Goal: Information Seeking & Learning: Find specific fact

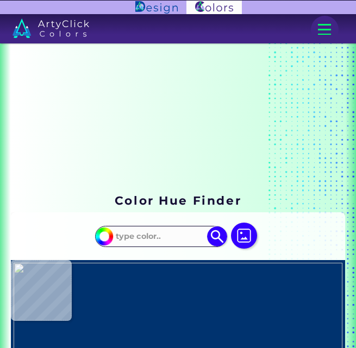
scroll to position [266, 0]
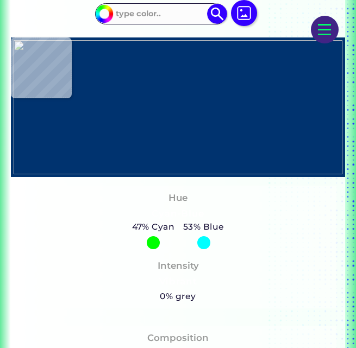
scroll to position [224, 0]
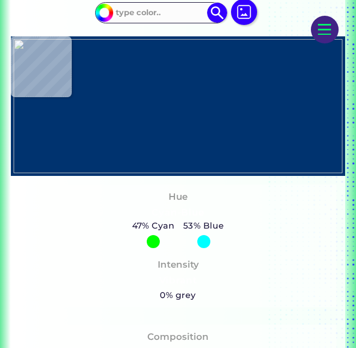
type input "#000000"
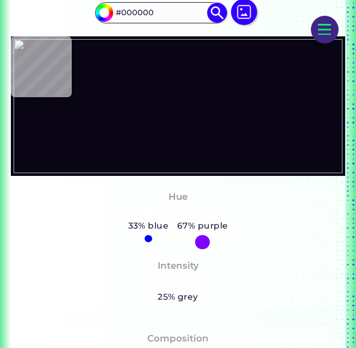
type input "#0a0514"
type input "#0A0514"
type input "#050309"
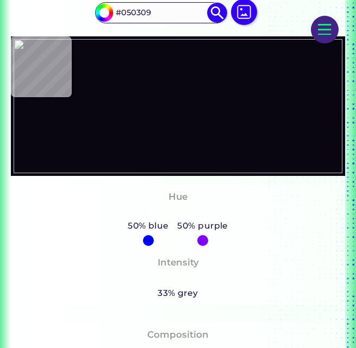
type input "#090612"
type input "#0f091c"
type input "#0F091C"
type input "#0f091b"
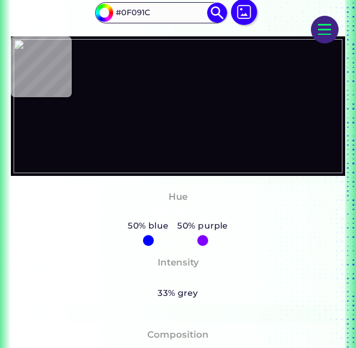
type input "#0F091B"
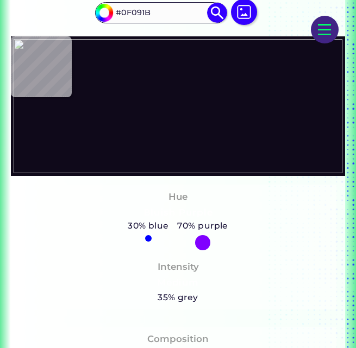
type input "#0f091a"
type input "#0F091A"
type input "#0f091b"
type input "#0F091B"
type input "#090513"
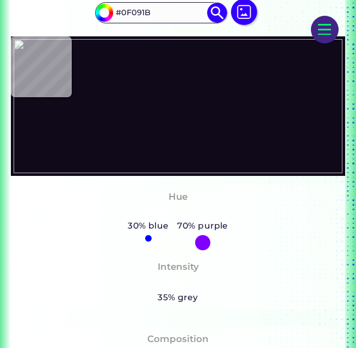
type input "#090513"
type input "#090514"
type input "#0a0514"
type input "#0A0514"
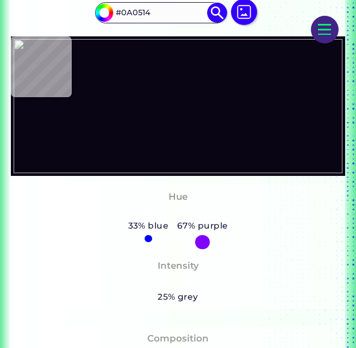
type input "#090513"
type input "#0a0514"
type input "#0A0514"
type input "#0a0513"
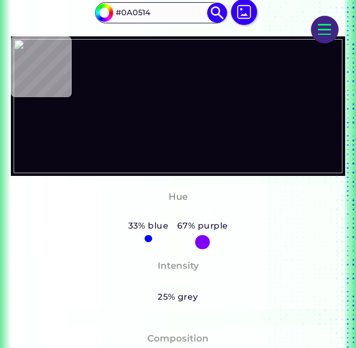
type input "#0A0513"
click at [155, 146] on img at bounding box center [178, 106] width 329 height 134
type input "#0a0514"
type input "#0A0514"
type input "#0a0513"
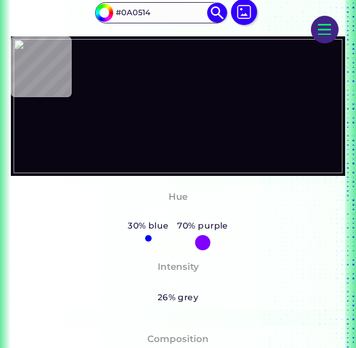
type input "#0A0513"
type input "#0a0514"
type input "#0A0514"
type input "#0a0512"
type input "#0A0512"
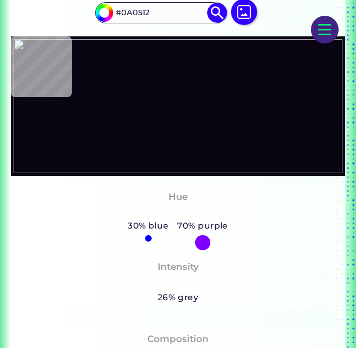
type input "#0a0613"
type input "#0A0613"
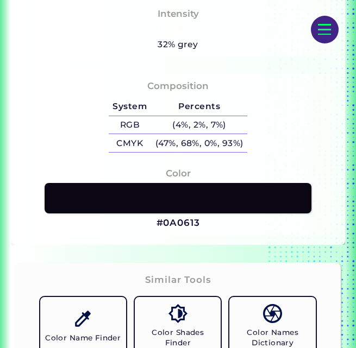
scroll to position [475, 0]
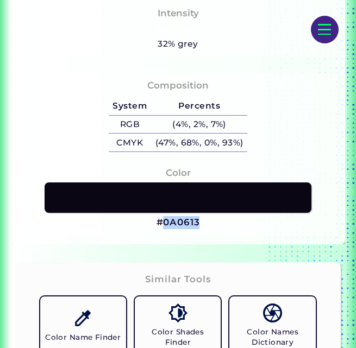
drag, startPoint x: 201, startPoint y: 223, endPoint x: 162, endPoint y: 222, distance: 38.6
click at [162, 222] on div "Color #0A0613" at bounding box center [178, 198] width 317 height 74
copy h3 "0A0613"
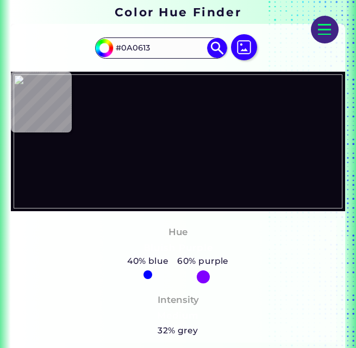
scroll to position [185, 0]
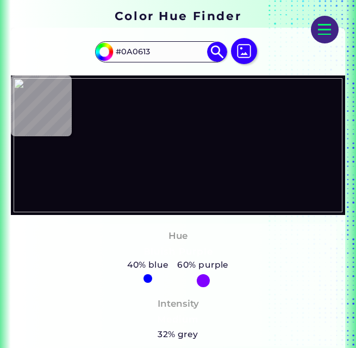
type input "#000000"
type input "#0a0514"
type input "#0A0514"
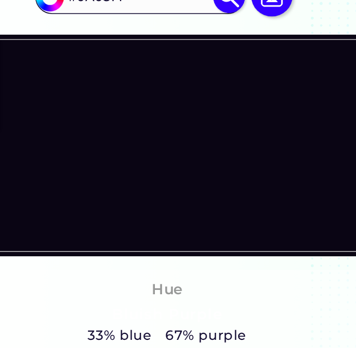
click at [232, 152] on img at bounding box center [178, 145] width 329 height 134
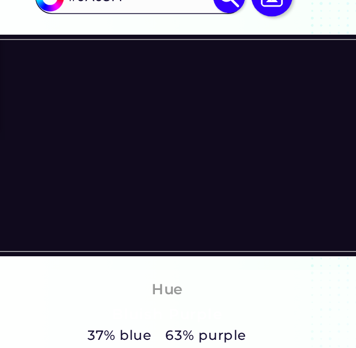
type input "#100a1d"
type input "#100A1D"
type input "#090412"
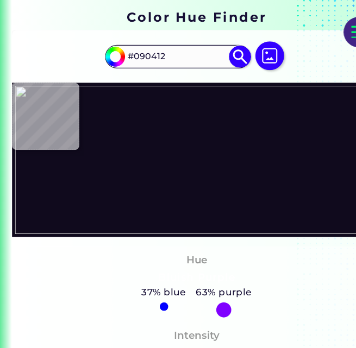
type input "#0b0713"
type input "#0B0713"
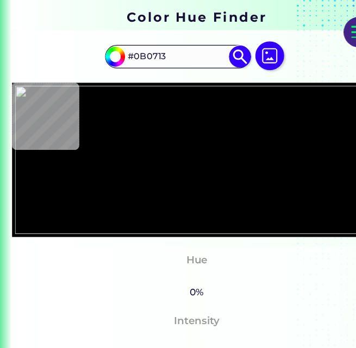
type input "#000000"
type input "#110a20"
type input "#110A20"
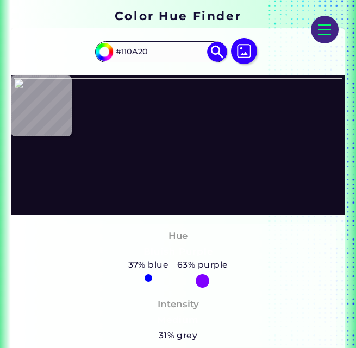
type input "#190f29"
type input "#190F29"
type input "#020003"
type input "#020103"
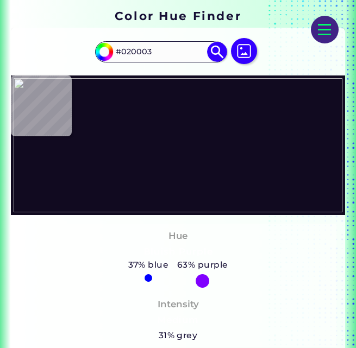
type input "#020103"
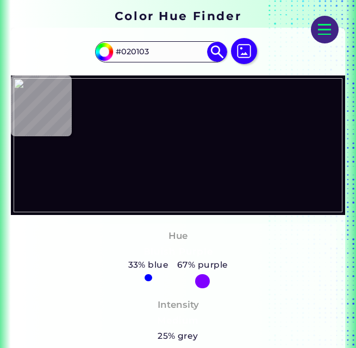
type input "#0a0514"
type input "#0A0514"
type input "#06040c"
type input "#06040C"
type input "#0a0513"
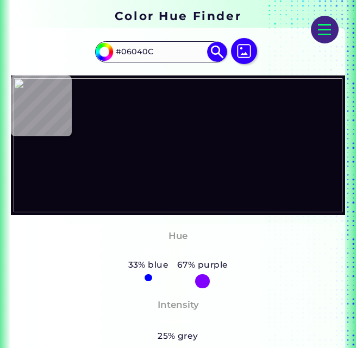
type input "#0A0513"
type input "#ffffff"
type input "#FFFFFF"
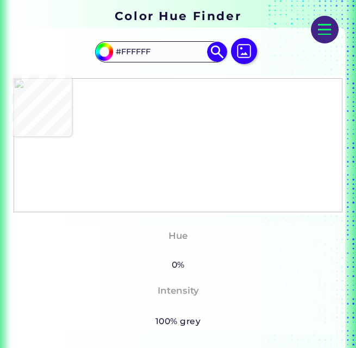
type input "#0a0512"
type input "#0A0512"
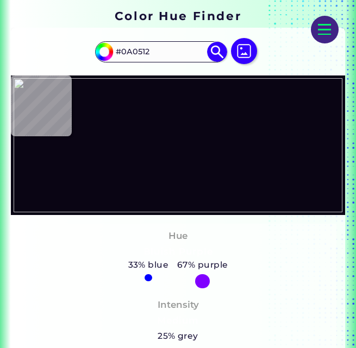
type input "#0a0514"
type input "#0A0514"
type input "#0a0513"
type input "#0A0513"
type input "#090512"
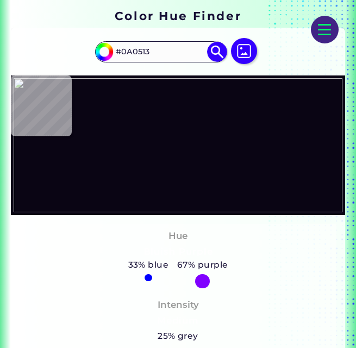
type input "#090512"
type input "#0a0514"
type input "#0A0514"
type input "#0a0515"
type input "#0A0515"
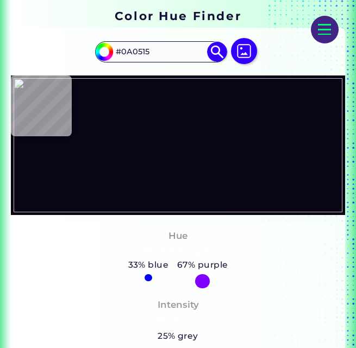
type input "#0a0514"
type input "#0A0514"
type input "#0a0515"
type input "#0A0515"
type input "#0a0514"
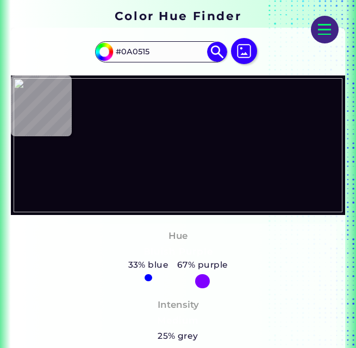
type input "#0A0514"
type input "#0a0513"
type input "#0A0513"
type input "#090512"
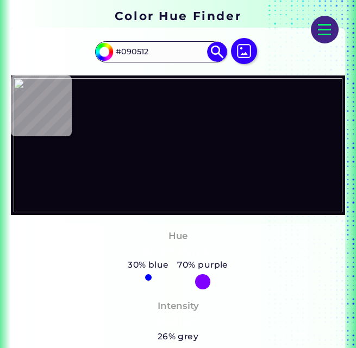
type input "#0a0514"
type input "#0A0514"
type input "#0a0513"
type input "#0A0513"
type input "#090512"
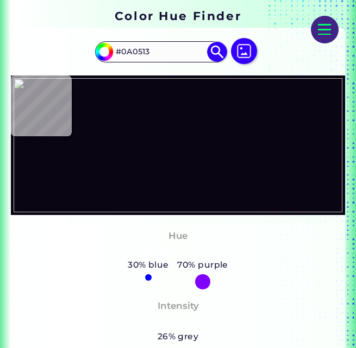
type input "#090512"
type input "#080511"
type input "#080510"
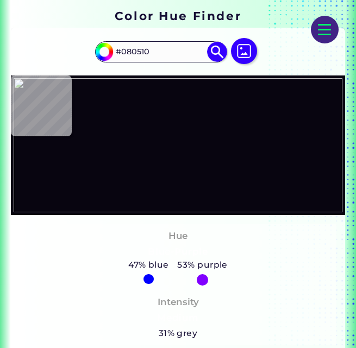
type input "#090512"
type input "#0a0513"
type input "#0A0513"
type input "#0a0514"
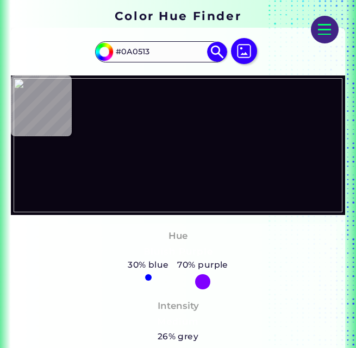
type input "#0A0514"
type input "#0a0513"
type input "#0A0513"
type input "#0a0512"
type input "#0A0512"
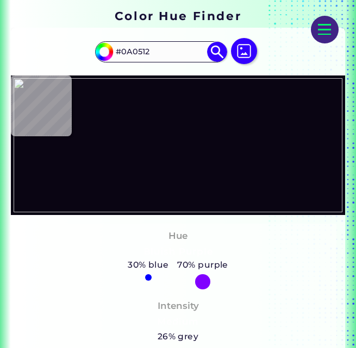
type input "#090512"
type input "#0a0512"
type input "#0A0512"
type input "#080511"
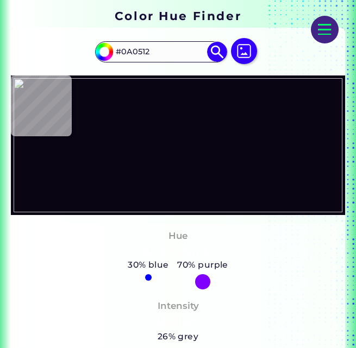
type input "#080511"
type input "#080510"
type input "#080511"
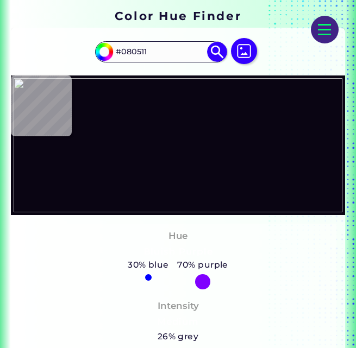
type input "#090512"
type input "#0a0513"
type input "#0A0513"
type input "#0a0514"
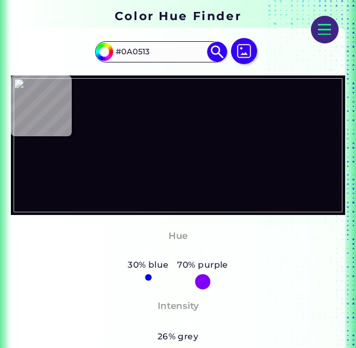
type input "#0A0514"
type input "#0b0516"
type input "#0B0516"
type input "#0b0517"
type input "#0B0517"
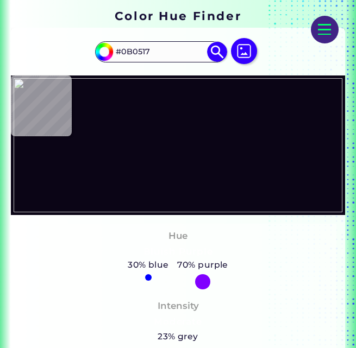
type input "#0b0516"
type input "#0B0516"
type input "#0a0515"
type input "#0A0515"
type input "#0b0514"
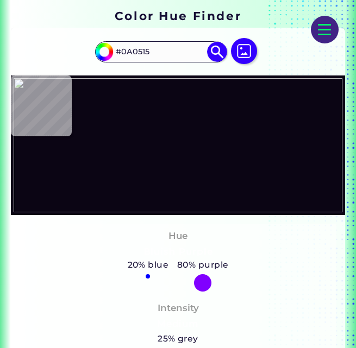
type input "#0B0514"
type input "#0a0513"
type input "#0A0513"
type input "#0a0514"
type input "#0A0514"
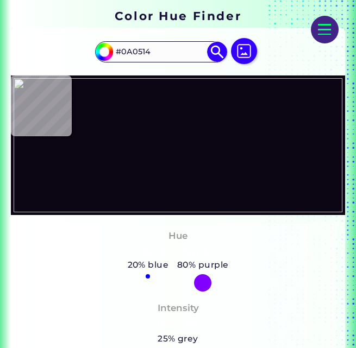
type input "#06040d"
type input "#06040D"
type input "#090512"
type input "#090513"
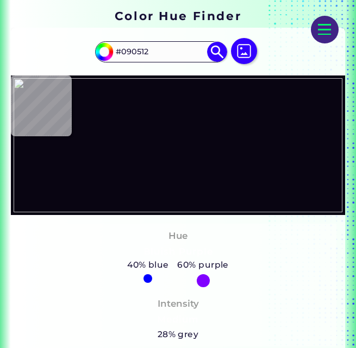
type input "#090513"
type input "#090512"
type input "#0a0514"
type input "#0A0514"
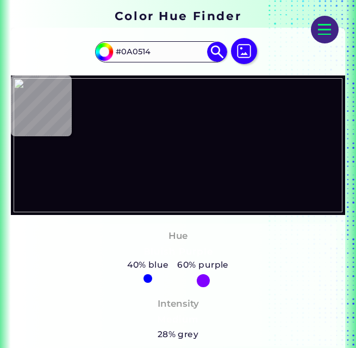
type input "#110a1d"
type input "#110A1D"
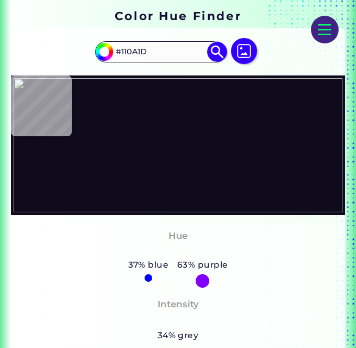
type input "#100a1d"
type input "#100A1D"
type input "#0e0819"
type input "#0E0819"
type input "#0f091b"
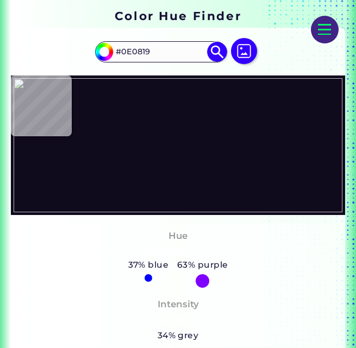
type input "#0F091B"
type input "#100a1d"
type input "#100A1D"
type input "#0f091b"
type input "#0F091B"
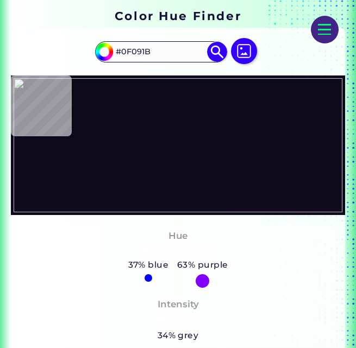
type input "#0d0918"
type input "#0D0918"
type input "#0b0716"
type input "#0B0716"
type input "#0a0714"
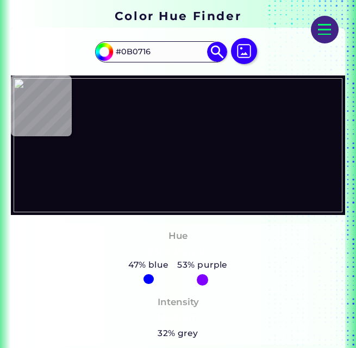
type input "#0A0714"
type input "#0a0612"
type input "#0A0612"
type input "#090512"
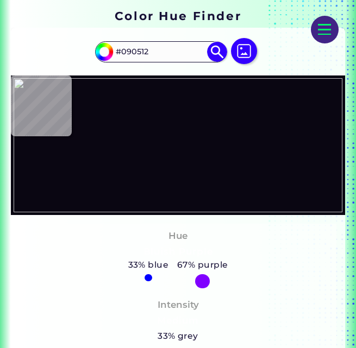
type input "#080512"
type input "#080511"
type input "#090511"
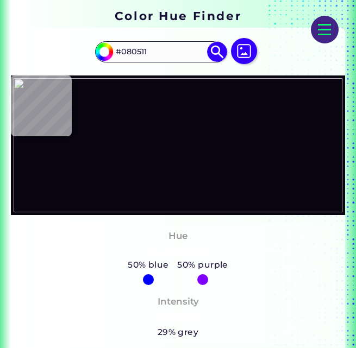
type input "#090511"
type input "#080511"
type input "#090511"
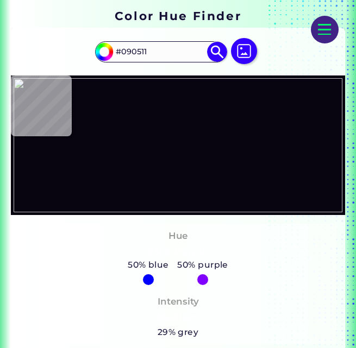
type input "#080511"
click at [237, 147] on img at bounding box center [178, 145] width 329 height 134
type input "#090512"
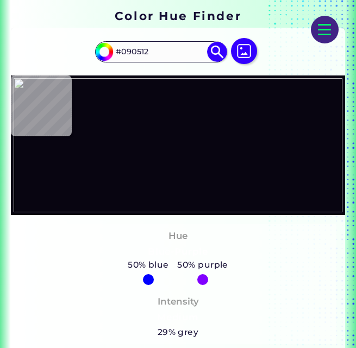
type input "#0c0716"
type input "#0C0716"
type input "#100a1d"
type input "#100A1D"
type input "#06040d"
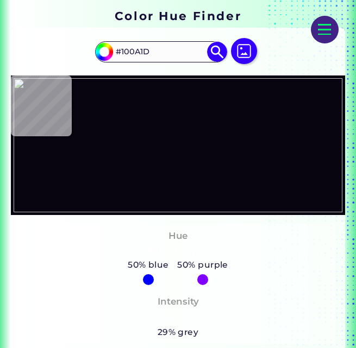
type input "#06040D"
type input "#090513"
type input "#0b0516"
type input "#0B0516"
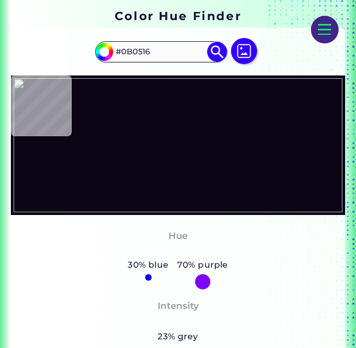
type input "#100a1d"
type input "#100A1D"
type input "#0d0818"
type input "#0D0818"
type input "#0b0716"
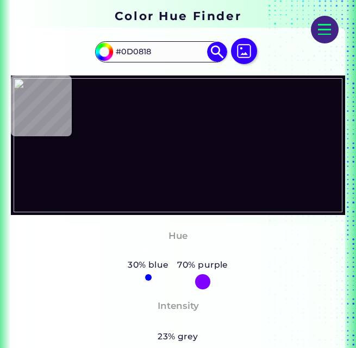
type input "#0B0716"
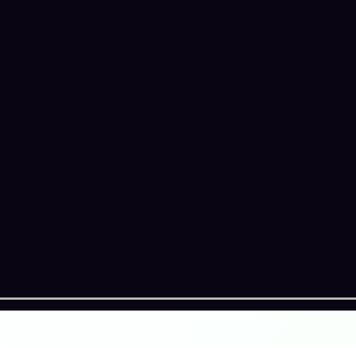
click at [145, 196] on img at bounding box center [178, 145] width 329 height 134
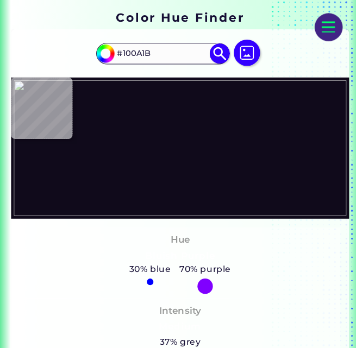
scroll to position [181, 0]
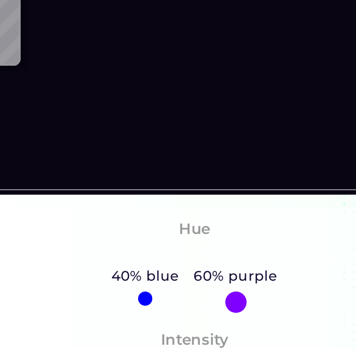
click at [238, 147] on img at bounding box center [178, 148] width 329 height 134
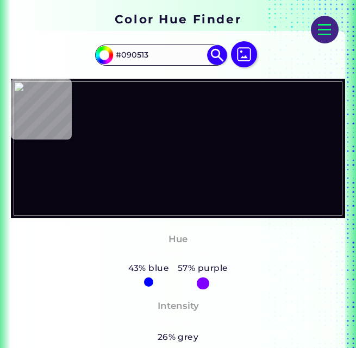
click at [179, 202] on img at bounding box center [178, 148] width 329 height 134
click at [155, 191] on img at bounding box center [178, 148] width 329 height 134
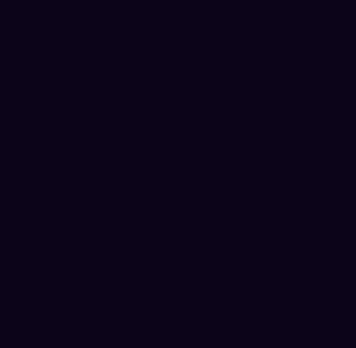
click at [196, 163] on img at bounding box center [178, 148] width 329 height 134
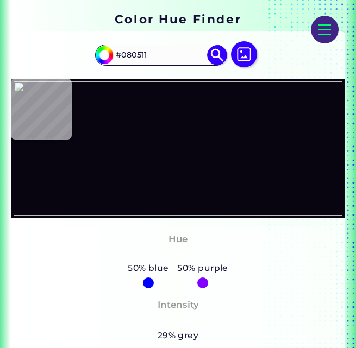
click at [217, 169] on img at bounding box center [178, 148] width 329 height 134
click at [211, 157] on img at bounding box center [178, 148] width 329 height 134
click at [209, 163] on img at bounding box center [178, 148] width 329 height 134
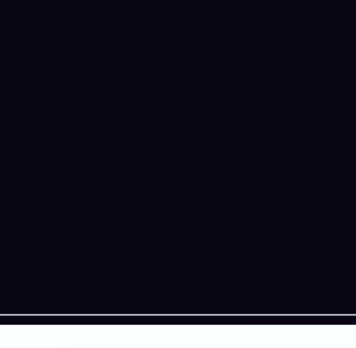
click at [217, 169] on img at bounding box center [178, 148] width 329 height 134
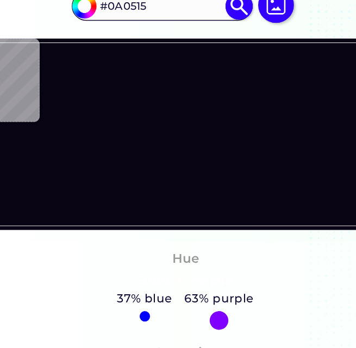
scroll to position [182, 0]
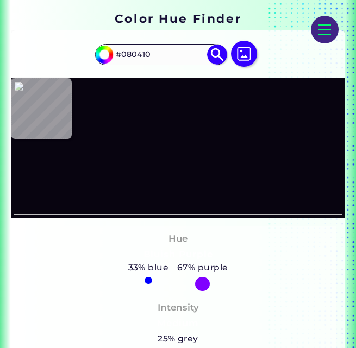
click at [215, 166] on img at bounding box center [178, 148] width 329 height 134
click at [212, 167] on img at bounding box center [178, 148] width 329 height 134
click at [213, 167] on img at bounding box center [178, 148] width 329 height 134
click at [211, 168] on img at bounding box center [178, 148] width 329 height 134
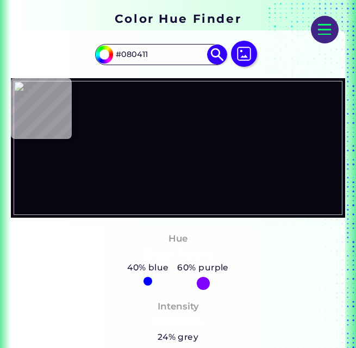
click at [211, 168] on img at bounding box center [178, 148] width 329 height 134
click at [212, 163] on img at bounding box center [178, 148] width 329 height 134
click at [128, 163] on img at bounding box center [178, 148] width 329 height 134
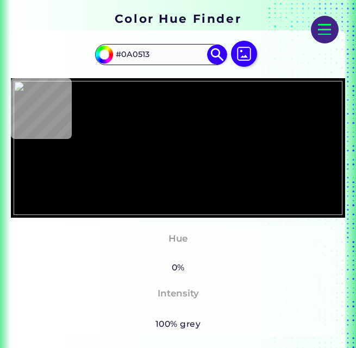
click at [161, 176] on img at bounding box center [178, 148] width 329 height 134
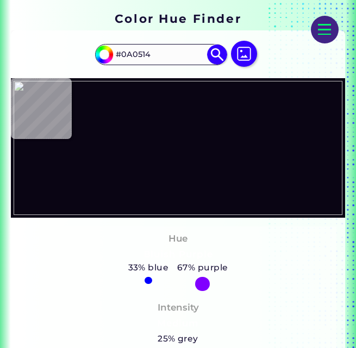
click at [175, 149] on img at bounding box center [178, 148] width 329 height 134
click at [214, 200] on img at bounding box center [178, 148] width 329 height 134
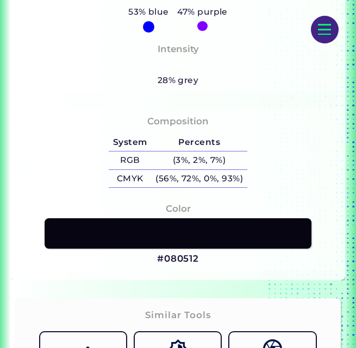
scroll to position [439, 0]
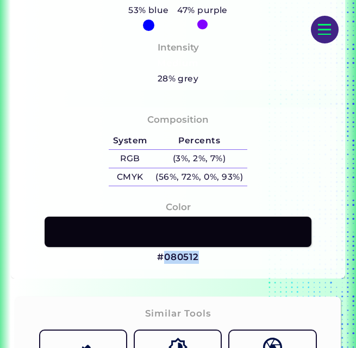
drag, startPoint x: 199, startPoint y: 258, endPoint x: 166, endPoint y: 255, distance: 33.2
click at [166, 255] on div "Color #080512" at bounding box center [178, 232] width 317 height 74
copy h3 "080512"
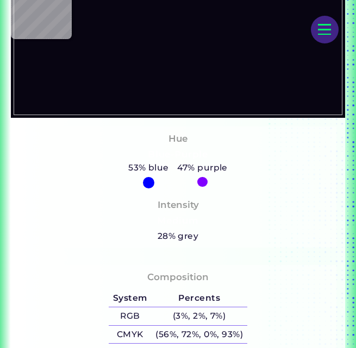
scroll to position [282, 0]
